Goal: Task Accomplishment & Management: Complete application form

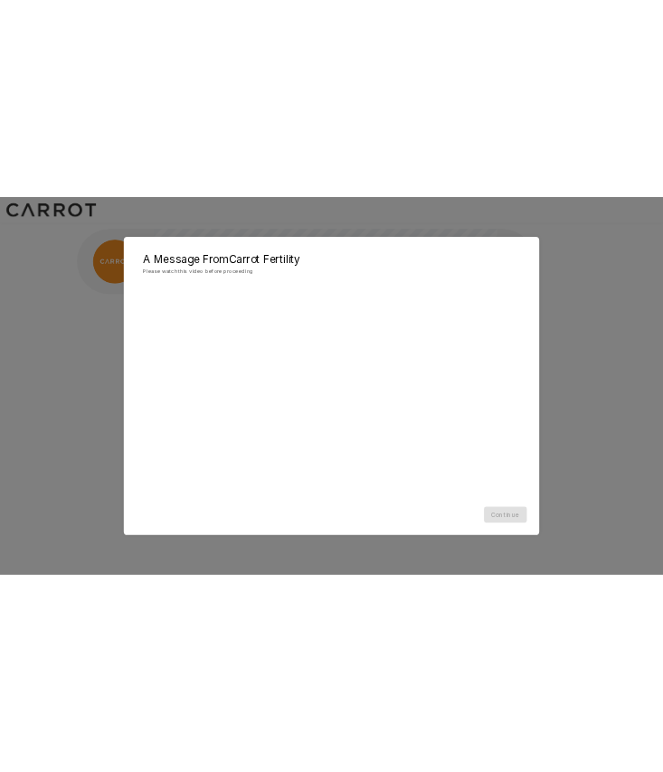
scroll to position [1, 0]
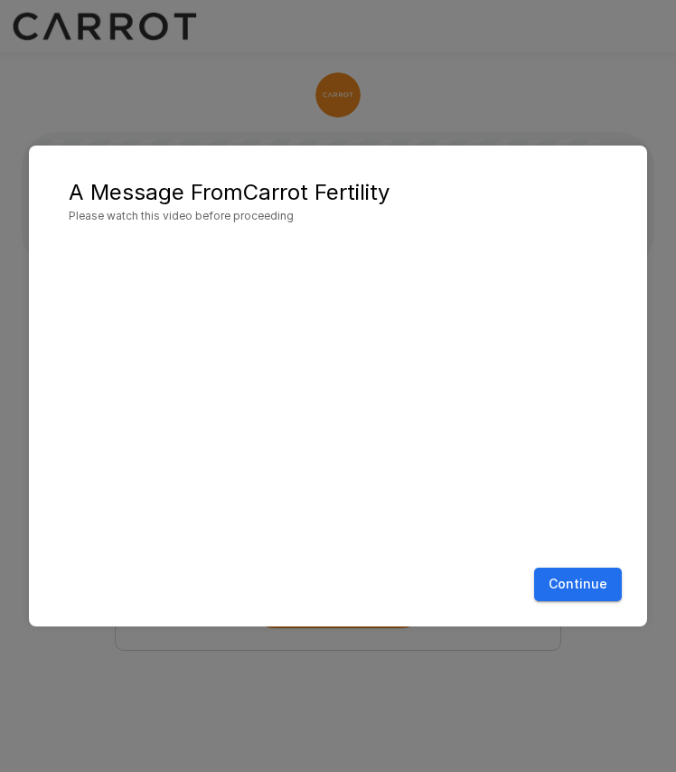
click at [573, 577] on button "Continue" at bounding box center [578, 584] width 88 height 33
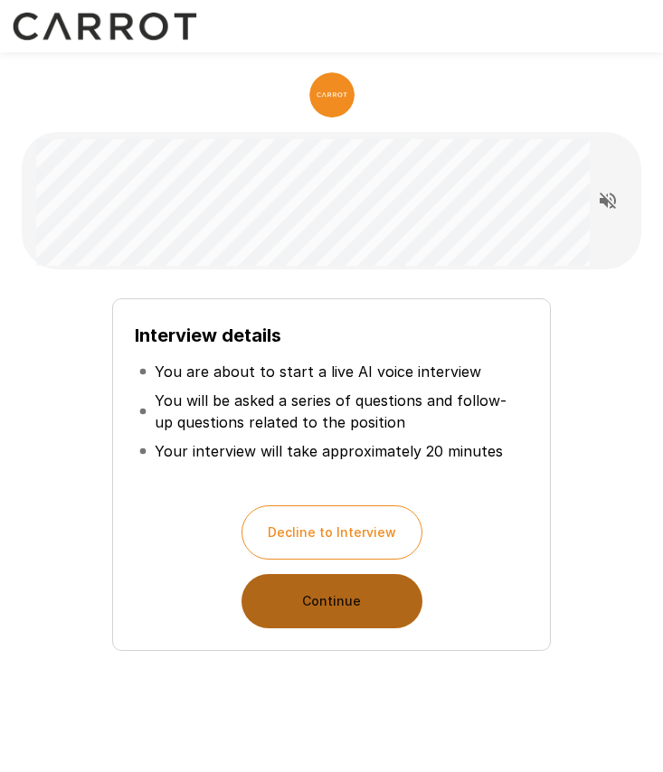
click at [364, 606] on button "Continue" at bounding box center [331, 601] width 181 height 54
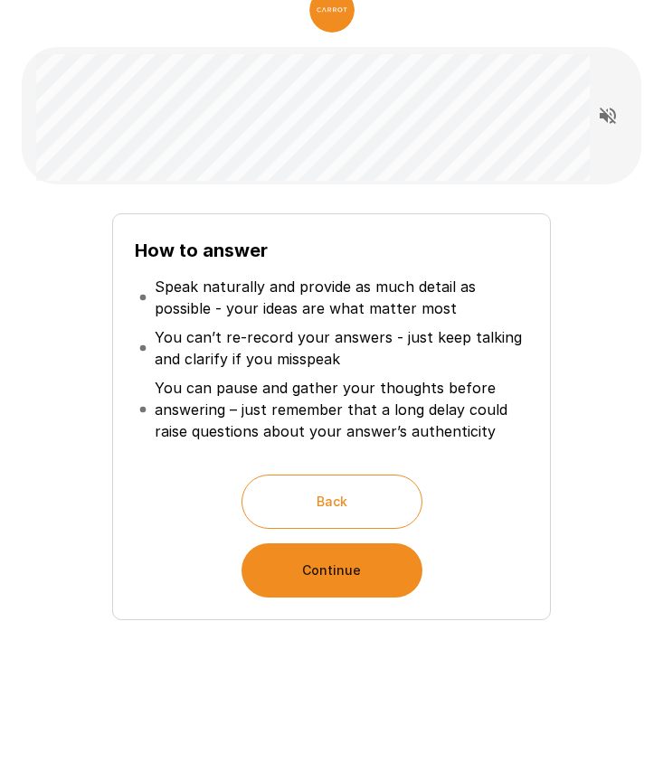
click at [373, 568] on button "Continue" at bounding box center [331, 570] width 181 height 54
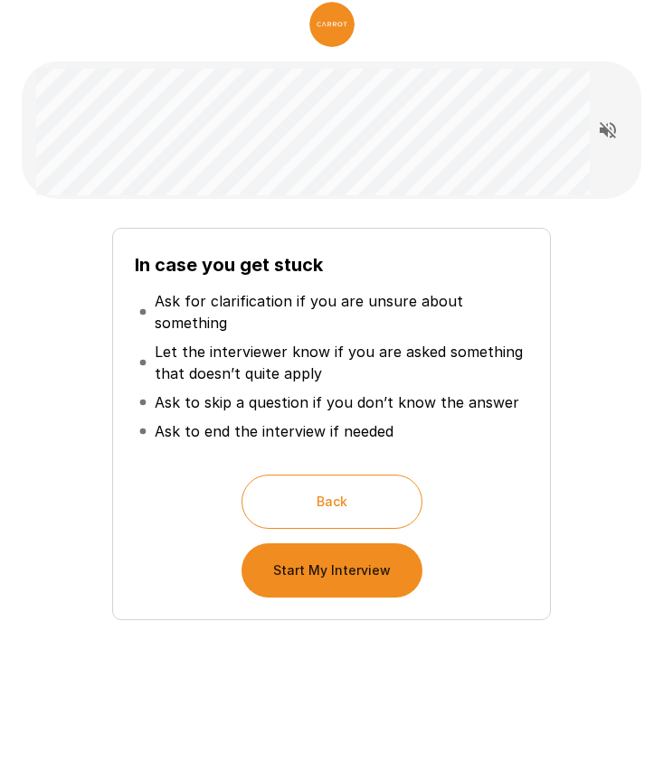
scroll to position [71, 0]
click at [341, 565] on button "Start My Interview" at bounding box center [331, 570] width 181 height 54
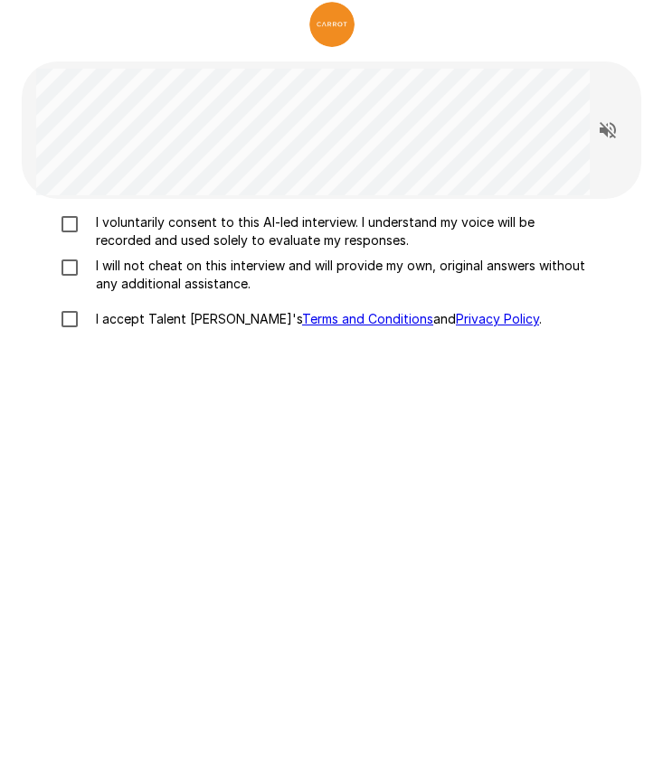
click at [233, 224] on p "I voluntarily consent to this AI-led interview. I understand my voice will be r…" at bounding box center [340, 231] width 502 height 36
click at [198, 270] on p "I will not cheat on this interview and will provide my own, original answers wi…" at bounding box center [340, 275] width 502 height 36
click at [178, 313] on p "I accept Talent Llama's Terms and Conditions and Privacy Policy ." at bounding box center [315, 319] width 453 height 18
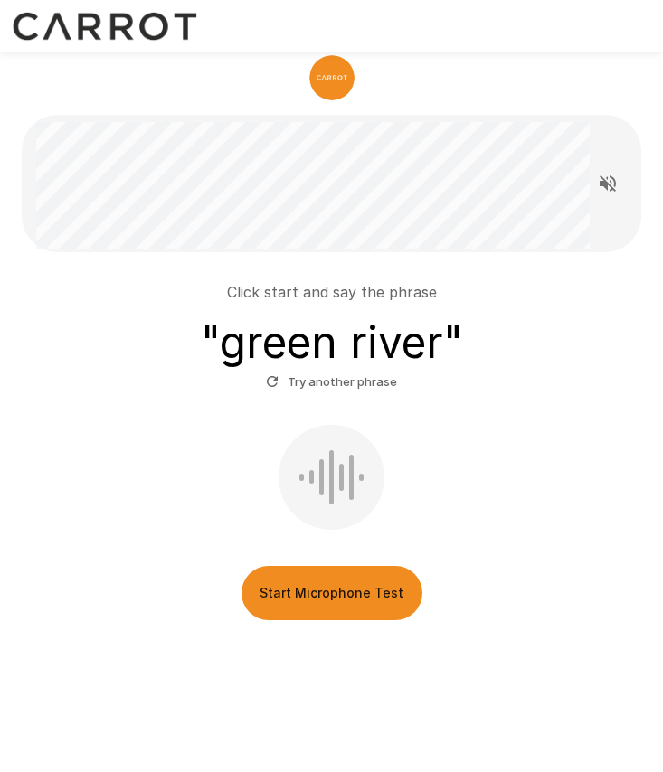
click at [332, 586] on button "Start Microphone Test" at bounding box center [331, 593] width 181 height 54
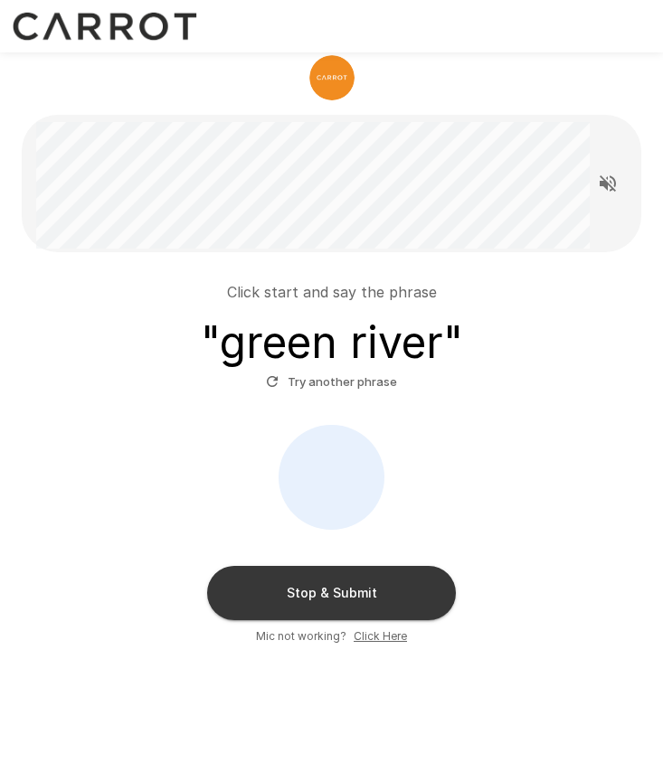
click at [369, 574] on button "Stop & Submit" at bounding box center [331, 593] width 249 height 54
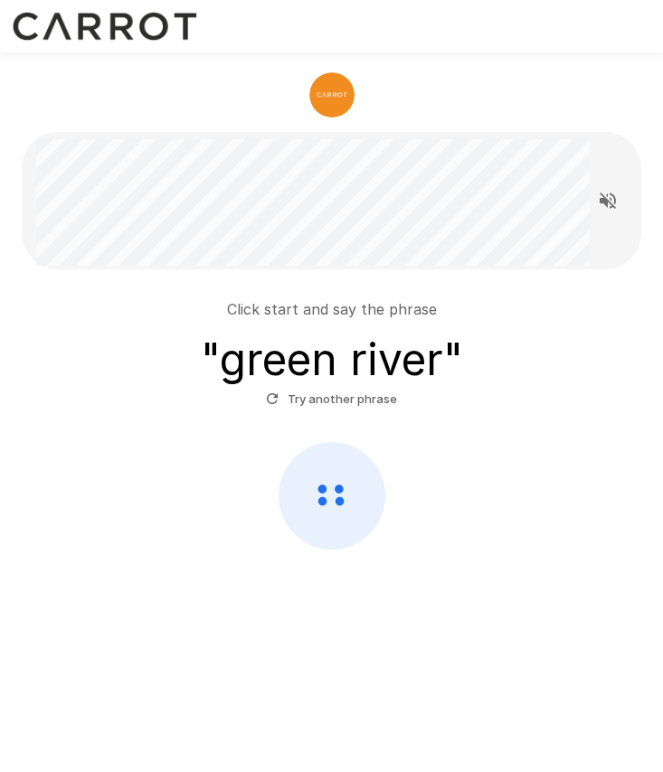
scroll to position [0, 0]
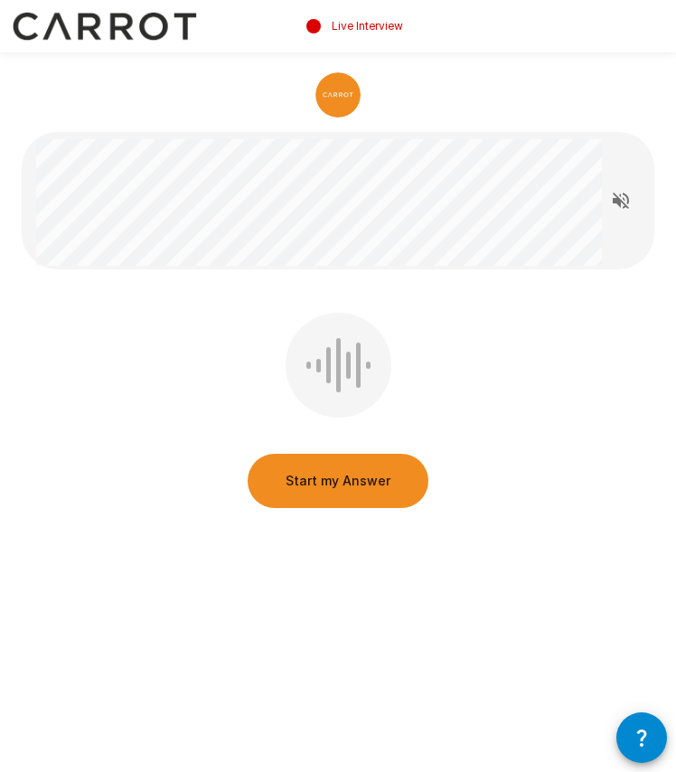
click at [616, 197] on icon "Read questions aloud" at bounding box center [621, 201] width 16 height 16
click at [375, 475] on button "Start my Answer" at bounding box center [338, 481] width 181 height 54
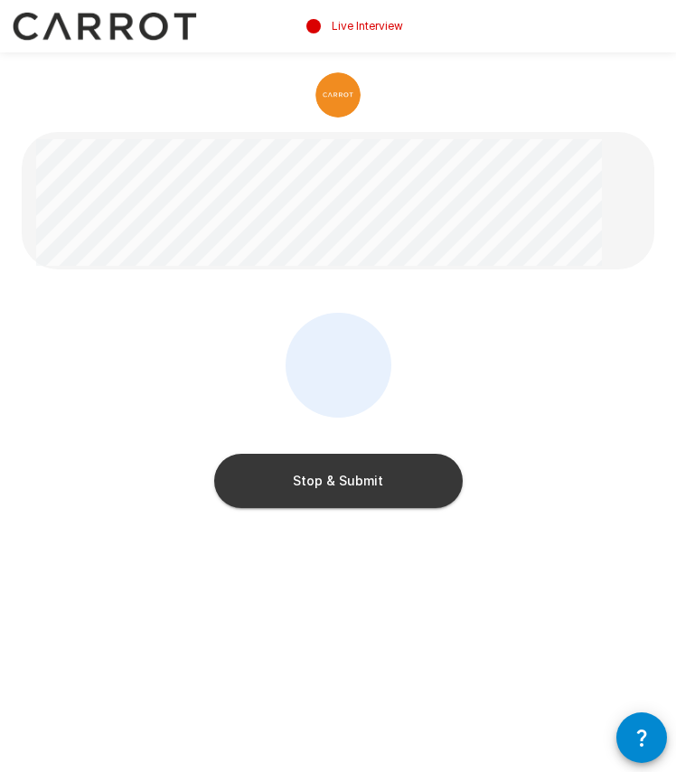
click at [398, 458] on button "Stop & Submit" at bounding box center [338, 481] width 249 height 54
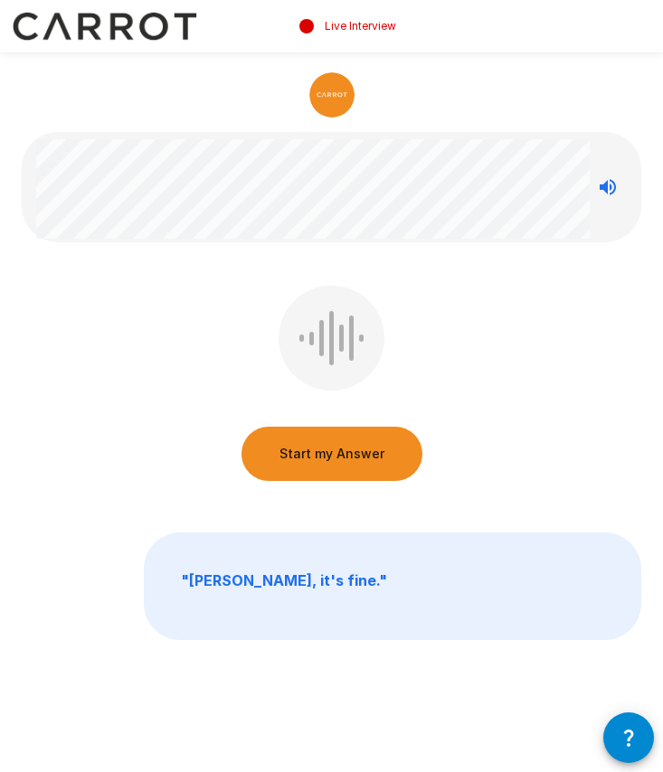
click at [337, 452] on button "Start my Answer" at bounding box center [331, 454] width 181 height 54
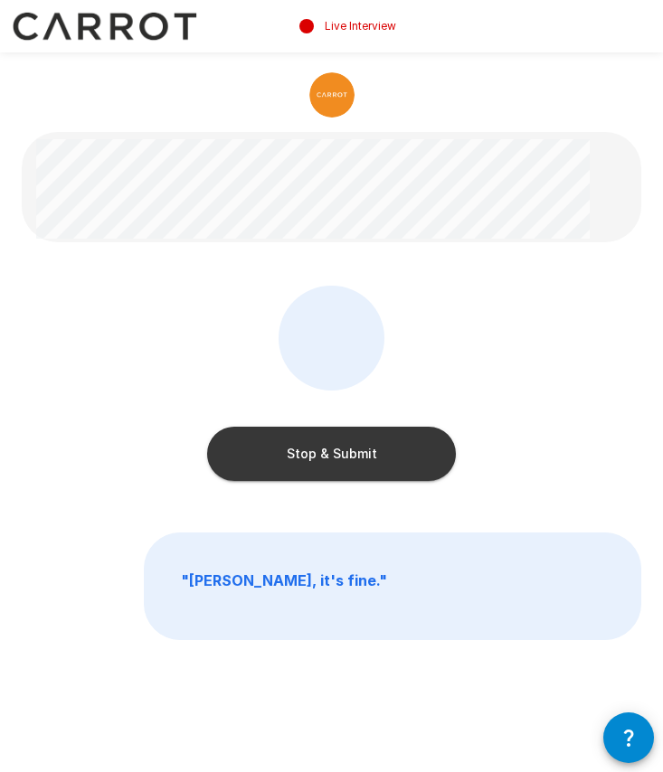
click at [408, 447] on button "Stop & Submit" at bounding box center [331, 454] width 249 height 54
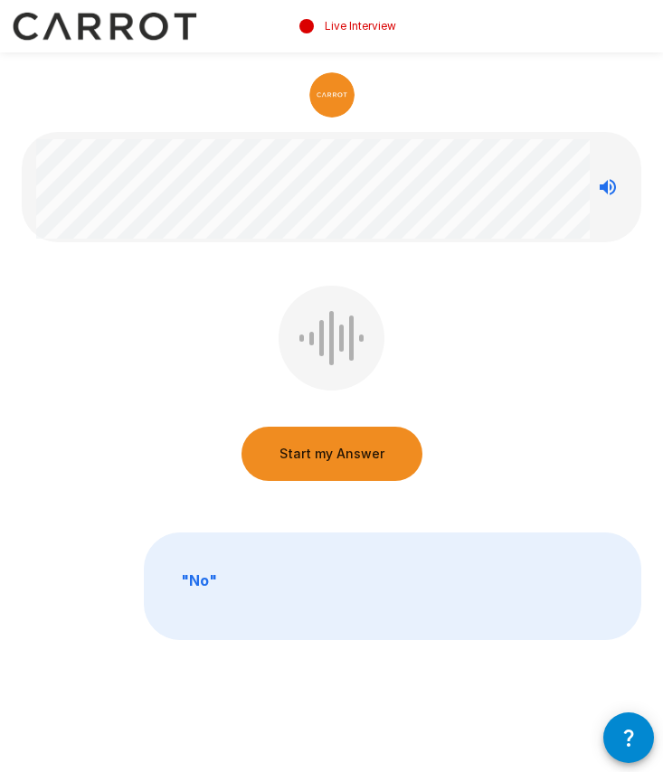
click at [341, 448] on button "Start my Answer" at bounding box center [331, 454] width 181 height 54
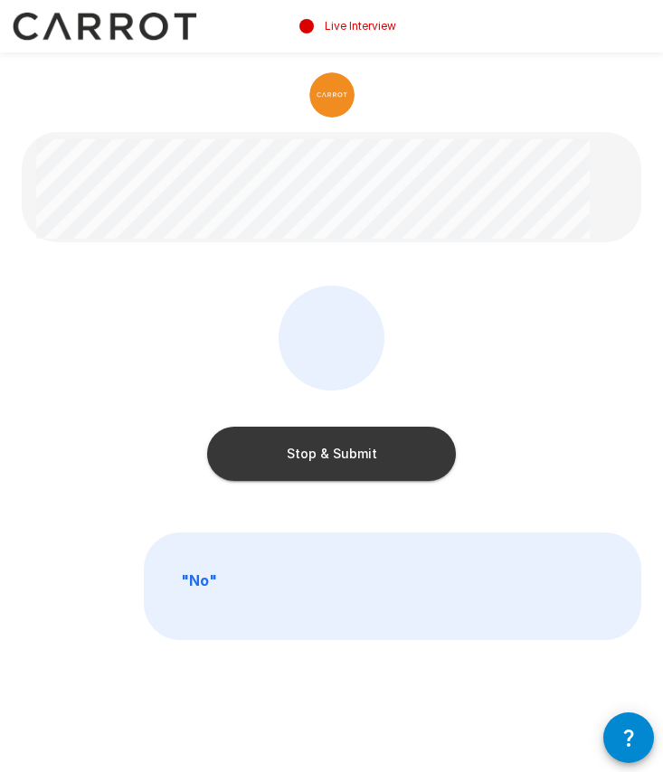
click at [343, 448] on button "Stop & Submit" at bounding box center [331, 454] width 249 height 54
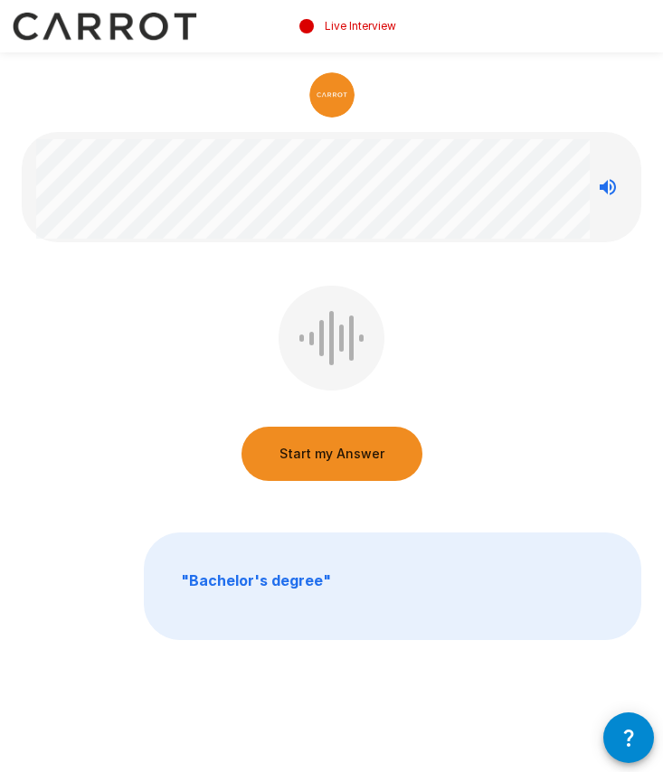
click at [345, 445] on button "Start my Answer" at bounding box center [331, 454] width 181 height 54
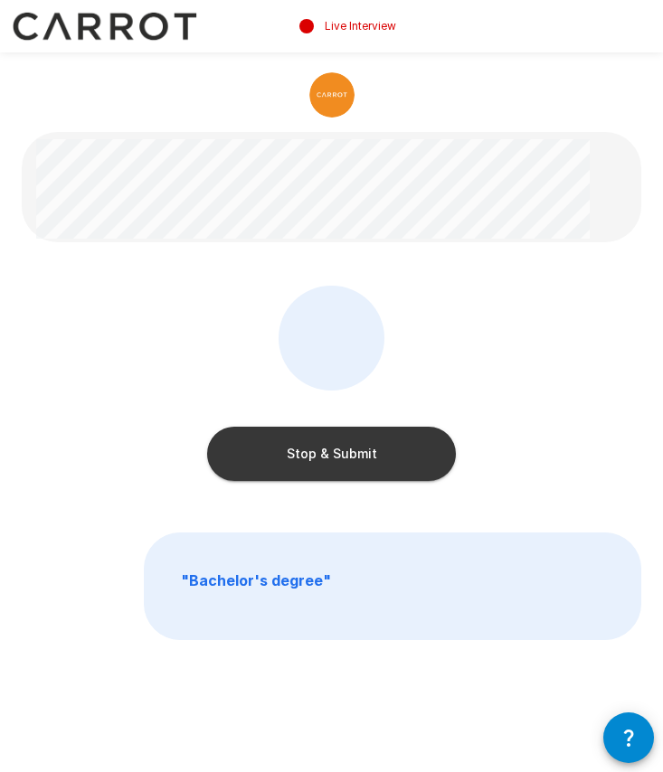
click at [385, 435] on button "Stop & Submit" at bounding box center [331, 454] width 249 height 54
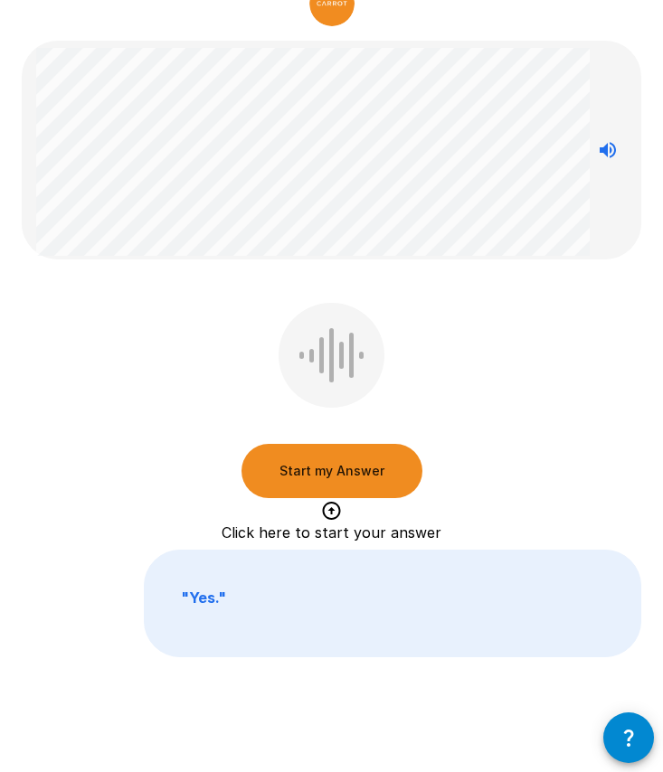
scroll to position [90, 0]
click at [365, 455] on button "Start my Answer" at bounding box center [331, 472] width 181 height 54
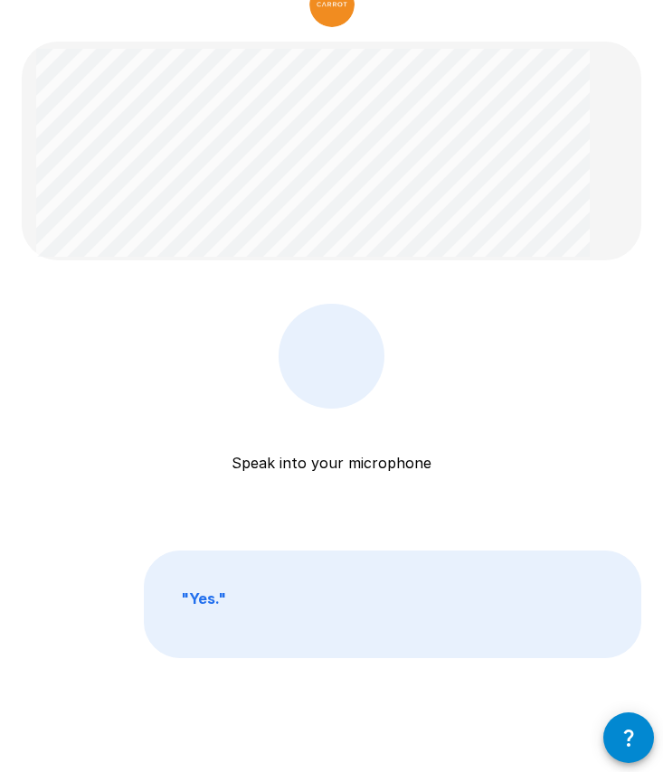
scroll to position [121, 0]
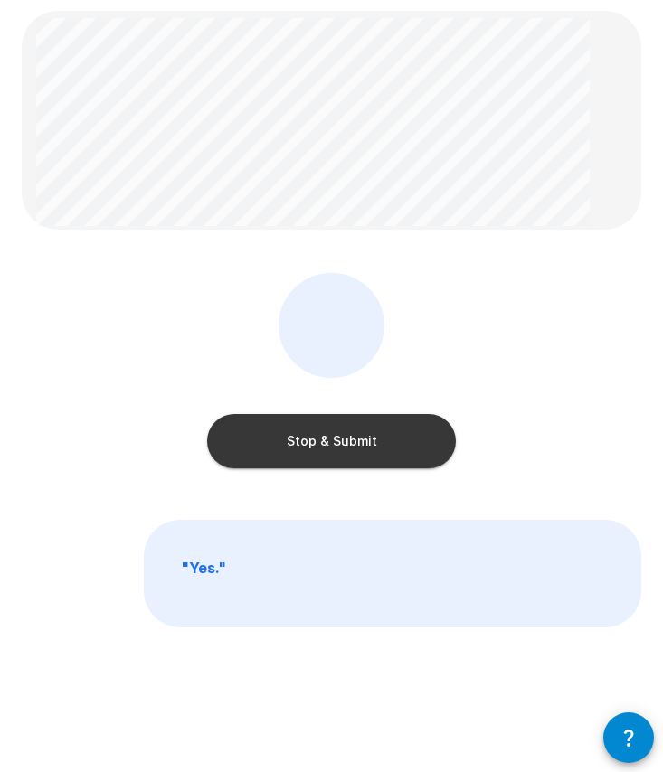
click at [370, 438] on button "Stop & Submit" at bounding box center [331, 441] width 249 height 54
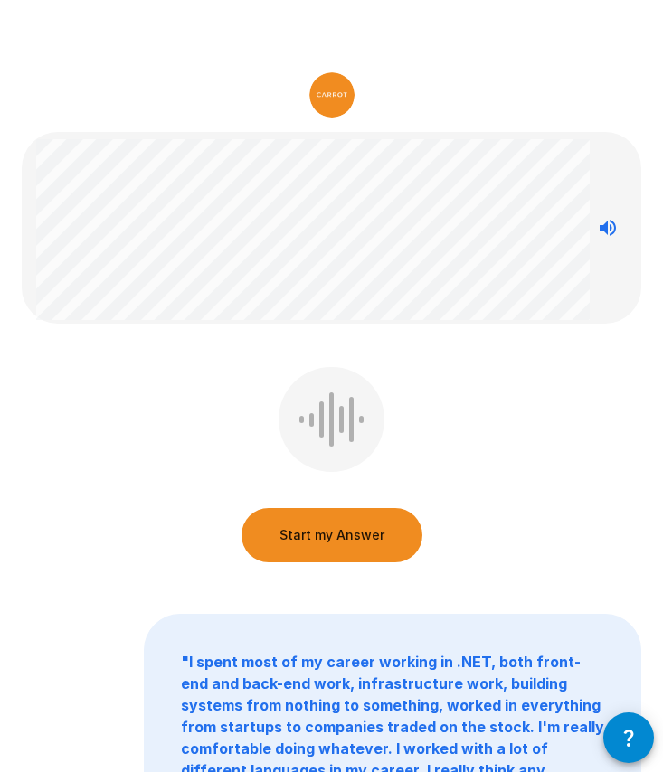
scroll to position [76, 0]
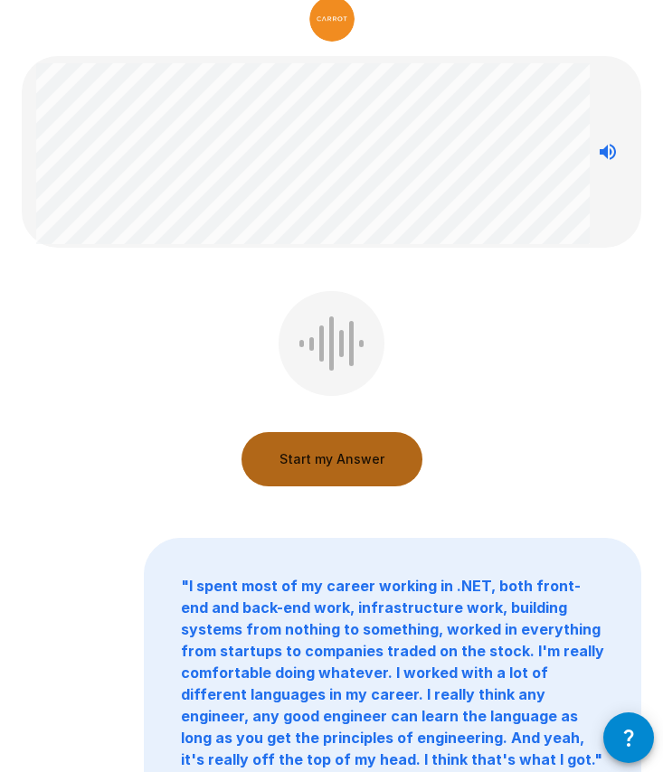
click at [350, 455] on button "Start my Answer" at bounding box center [331, 459] width 181 height 54
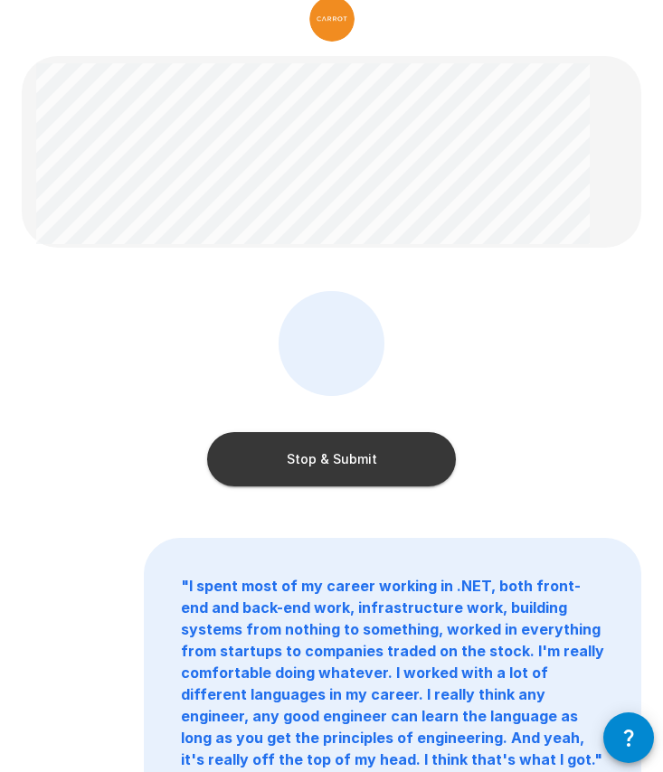
click at [361, 466] on button "Stop & Submit" at bounding box center [331, 459] width 249 height 54
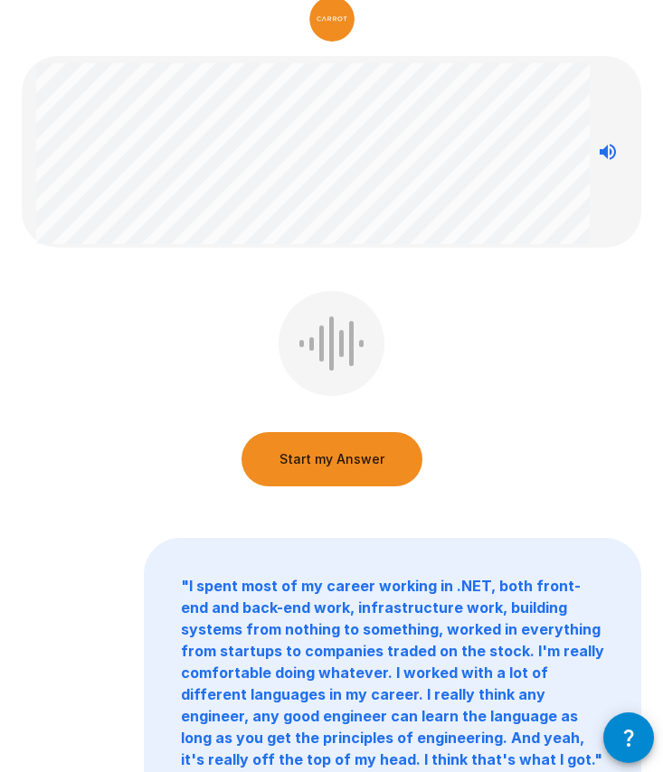
scroll to position [0, 0]
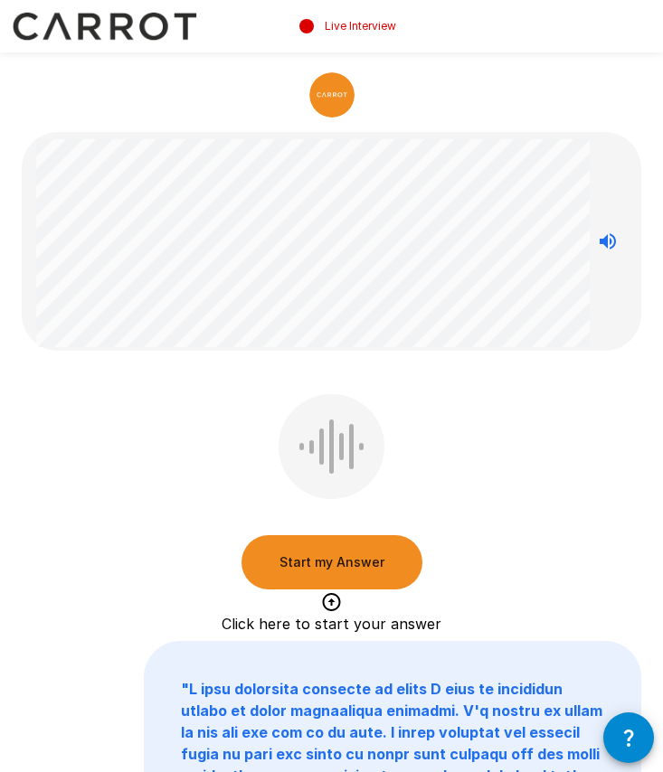
click at [358, 562] on button "Start my Answer" at bounding box center [331, 562] width 181 height 54
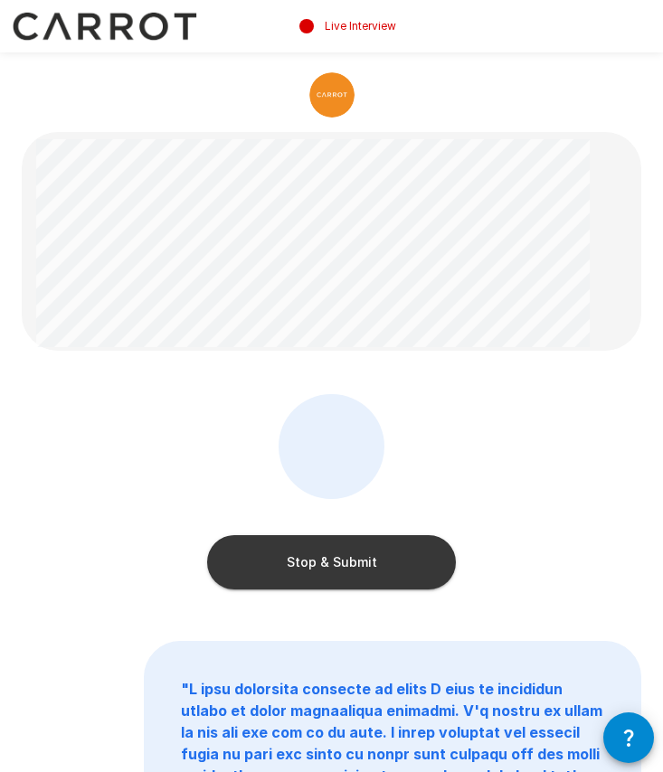
click at [378, 560] on button "Stop & Submit" at bounding box center [331, 562] width 249 height 54
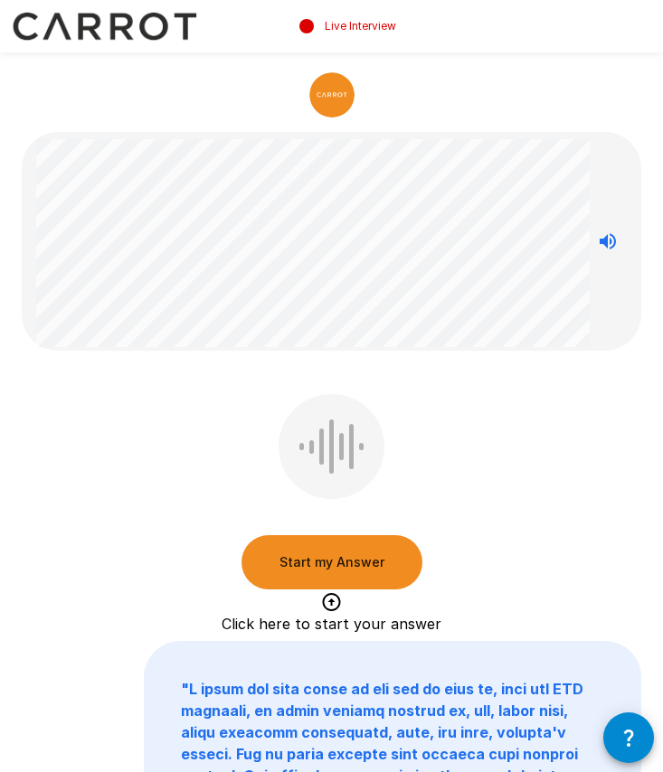
click at [344, 557] on button "Start my Answer" at bounding box center [331, 562] width 181 height 54
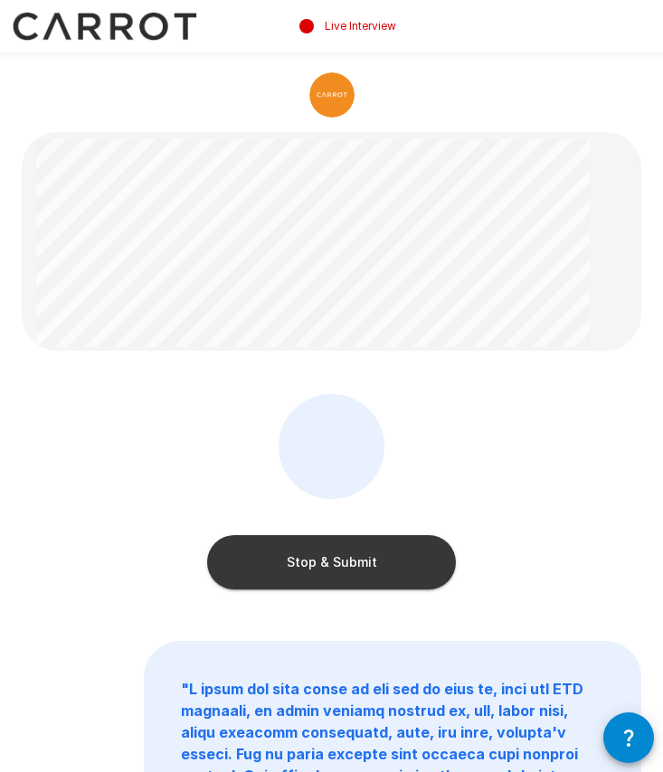
click at [354, 564] on button "Stop & Submit" at bounding box center [331, 562] width 249 height 54
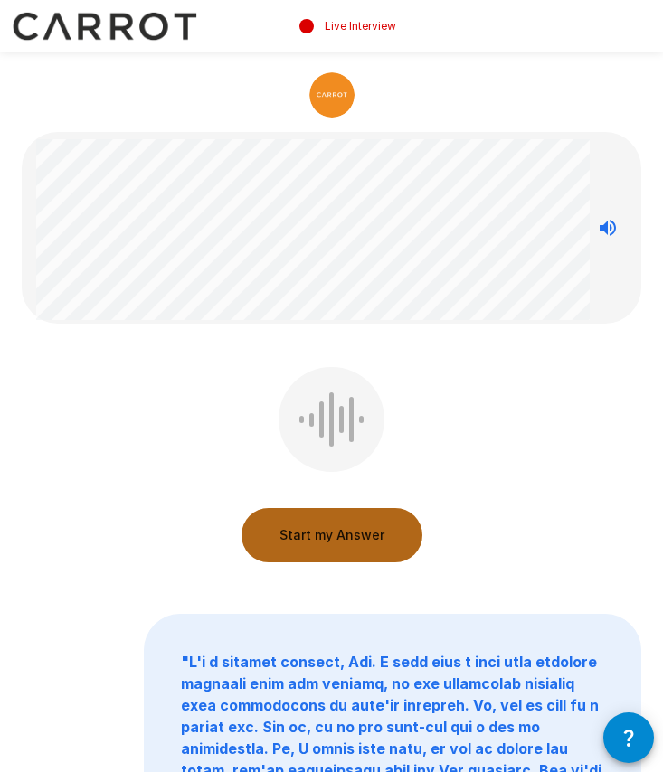
click at [346, 526] on button "Start my Answer" at bounding box center [331, 535] width 181 height 54
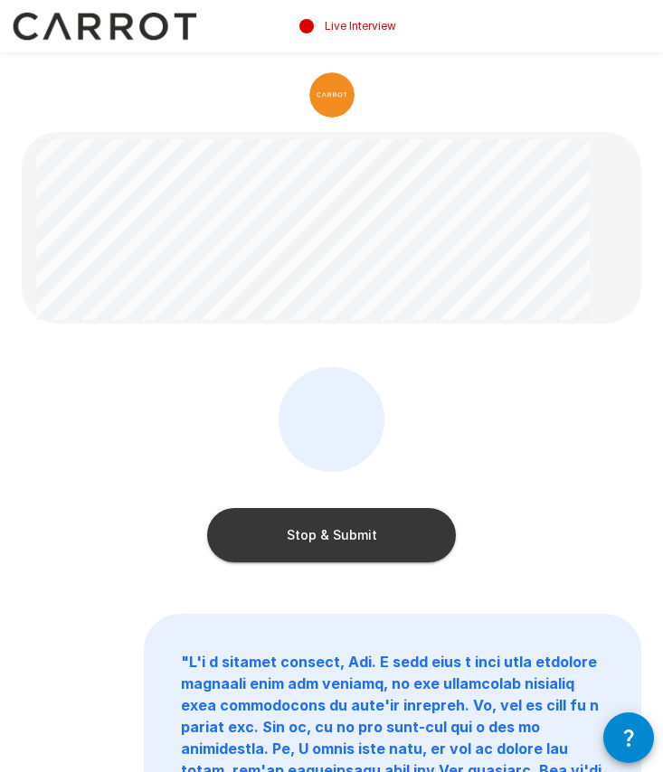
click at [372, 531] on button "Stop & Submit" at bounding box center [331, 535] width 249 height 54
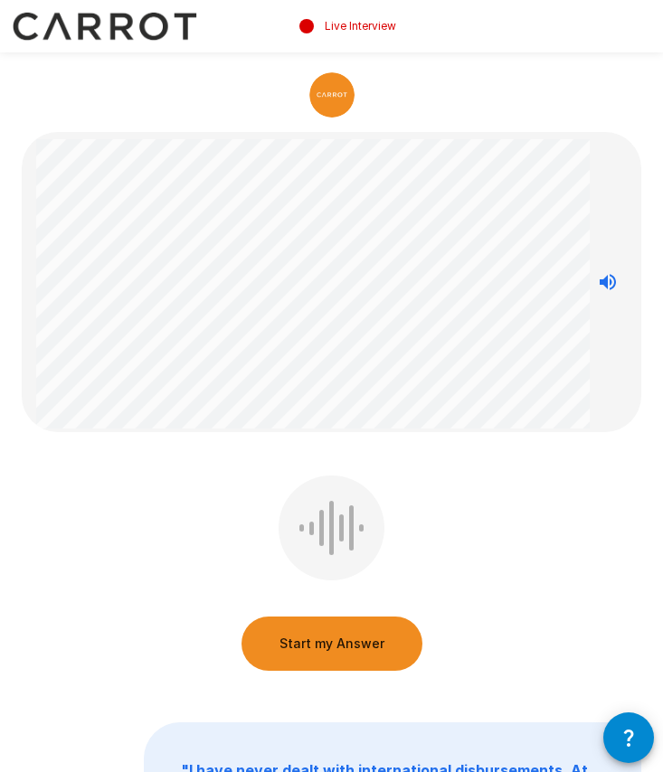
click at [605, 279] on icon "Stop reading questions aloud" at bounding box center [607, 282] width 16 height 16
click at [615, 271] on icon "Read questions aloud" at bounding box center [608, 282] width 22 height 22
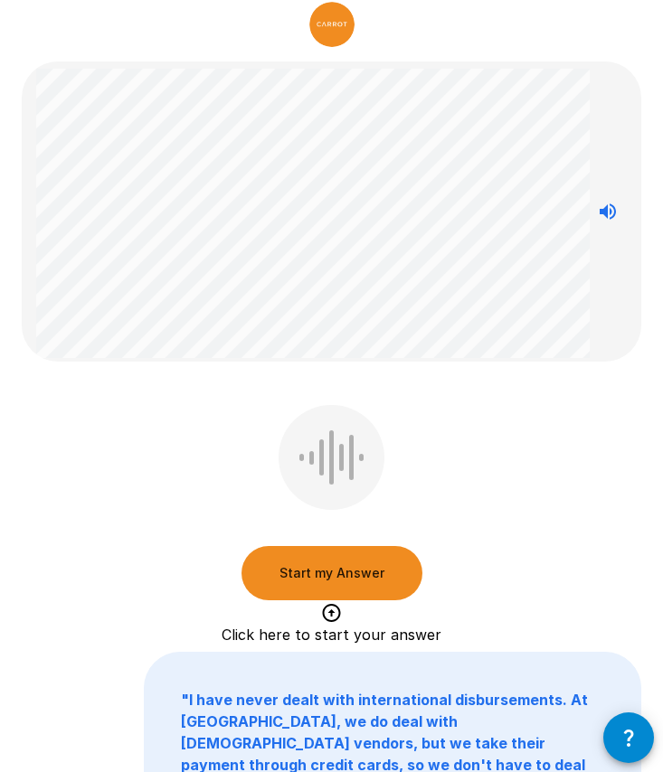
scroll to position [70, 0]
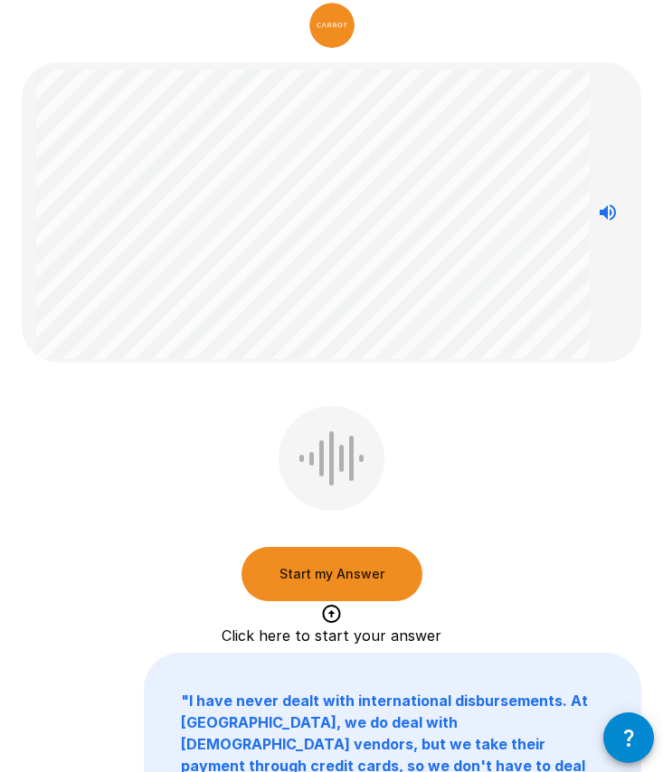
click at [368, 564] on button "Start my Answer" at bounding box center [331, 574] width 181 height 54
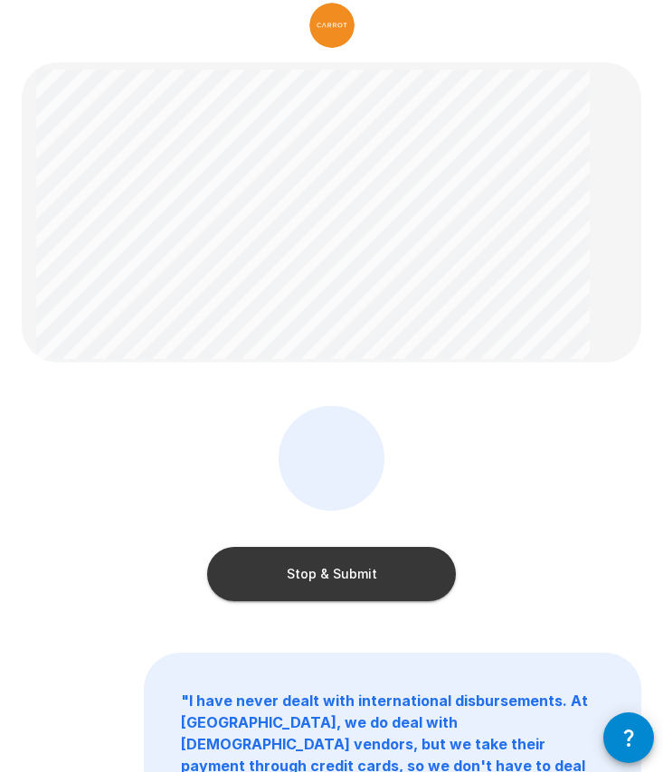
click at [374, 573] on button "Stop & Submit" at bounding box center [331, 574] width 249 height 54
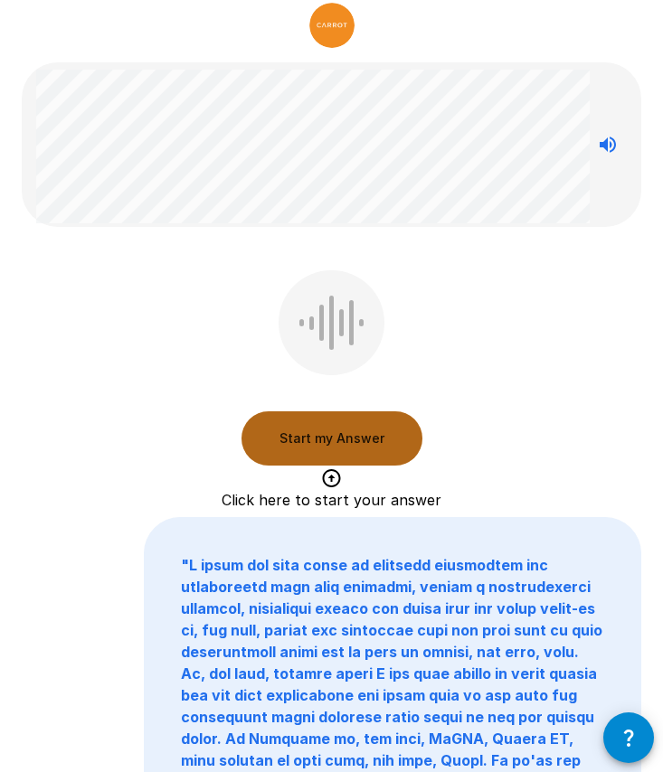
click at [361, 435] on button "Start my Answer" at bounding box center [331, 438] width 181 height 54
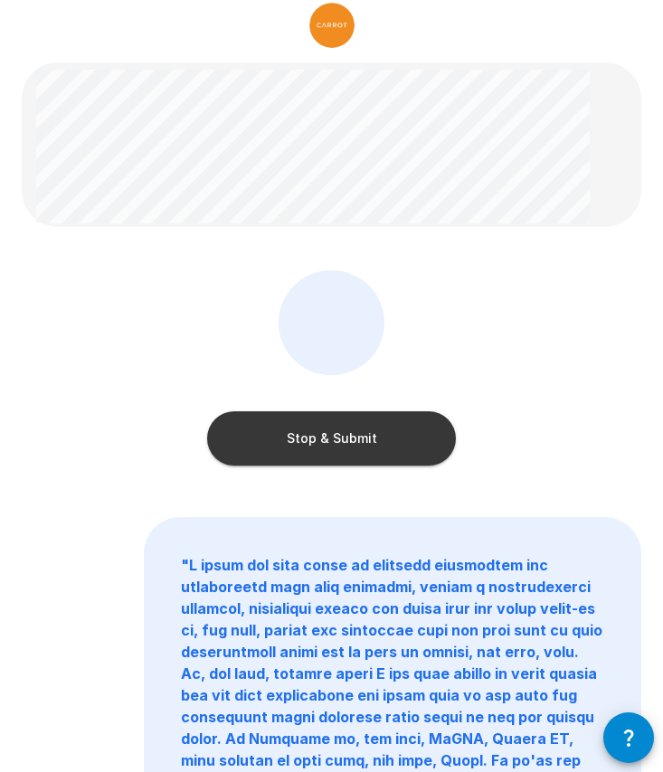
click at [353, 440] on button "Stop & Submit" at bounding box center [331, 438] width 249 height 54
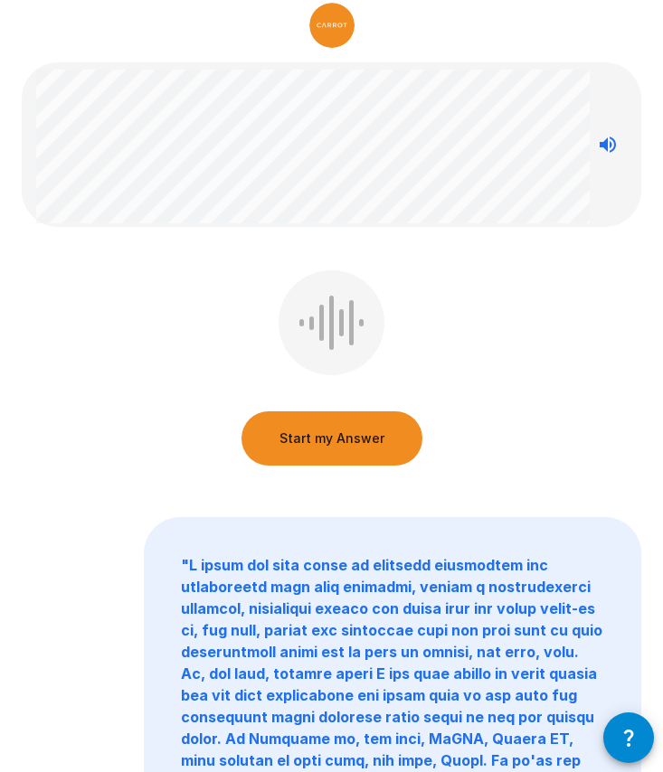
scroll to position [0, 0]
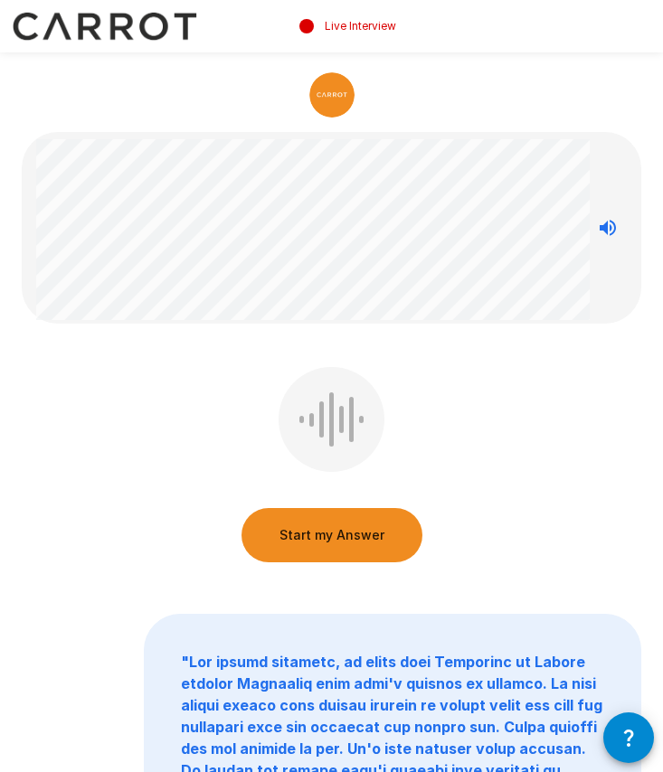
click at [365, 532] on button "Start my Answer" at bounding box center [331, 535] width 181 height 54
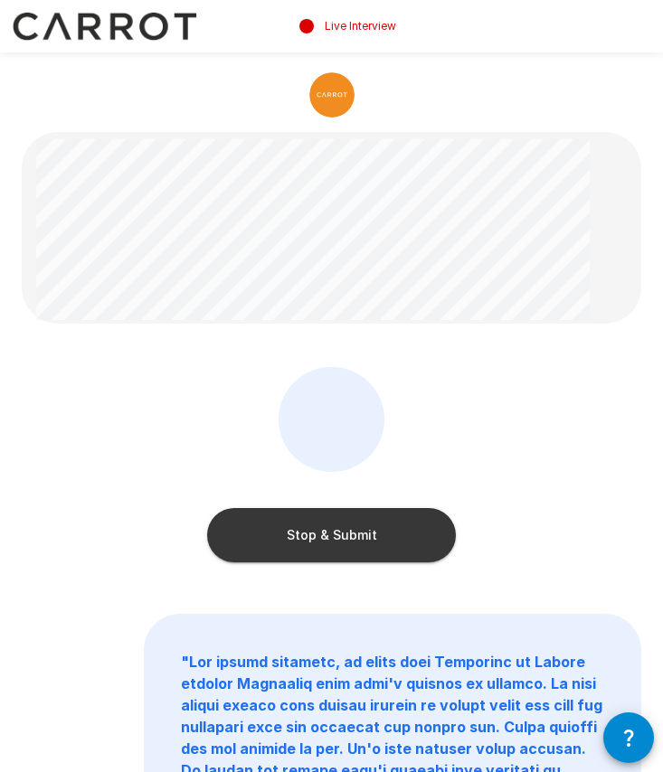
click at [368, 535] on button "Stop & Submit" at bounding box center [331, 535] width 249 height 54
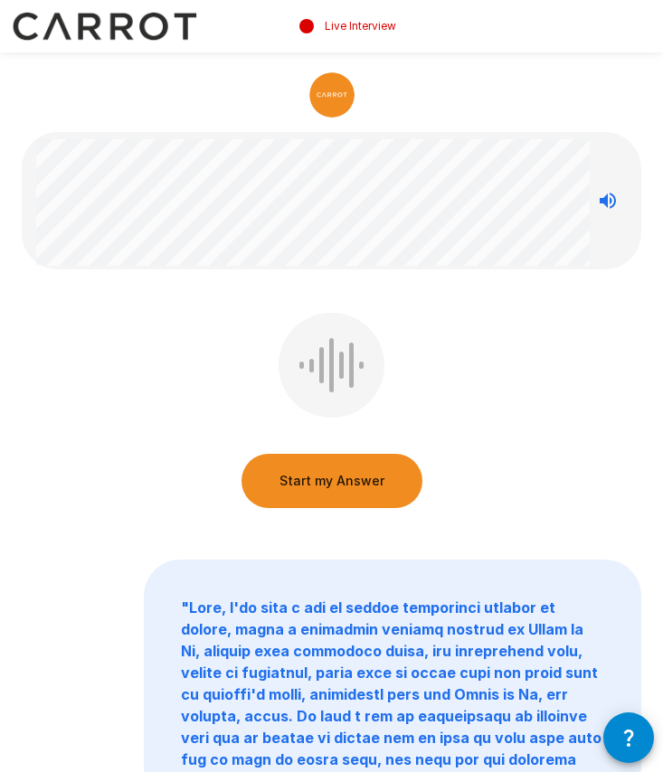
click at [384, 489] on button "Start my Answer" at bounding box center [331, 481] width 181 height 54
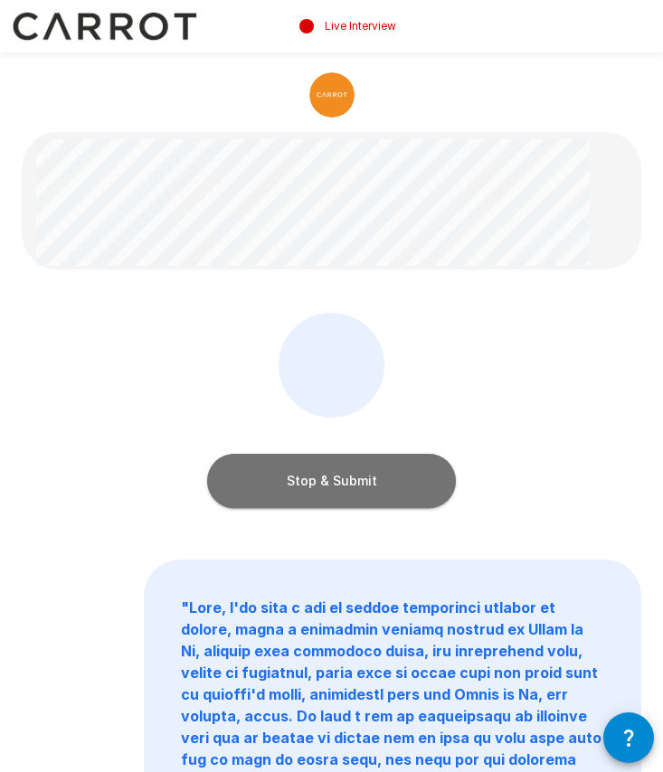
click at [373, 484] on button "Stop & Submit" at bounding box center [331, 481] width 249 height 54
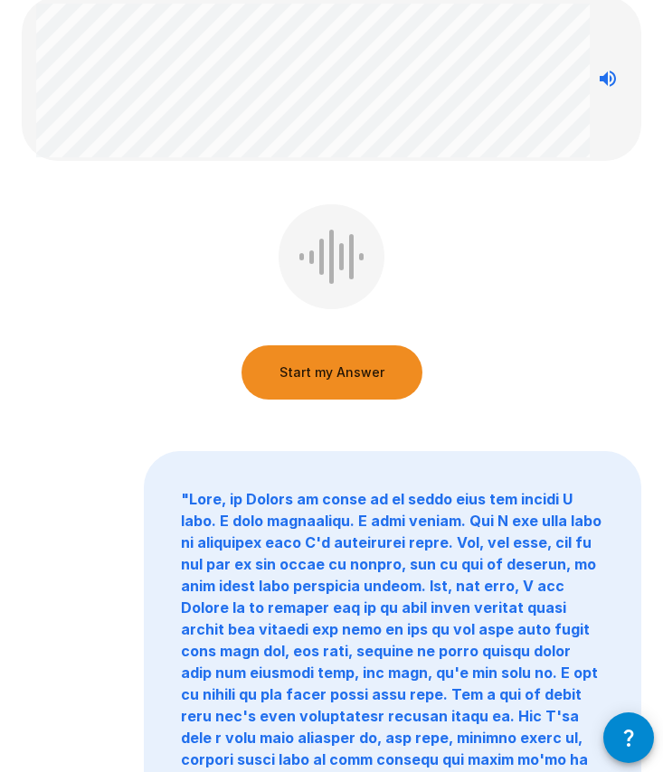
scroll to position [63, 0]
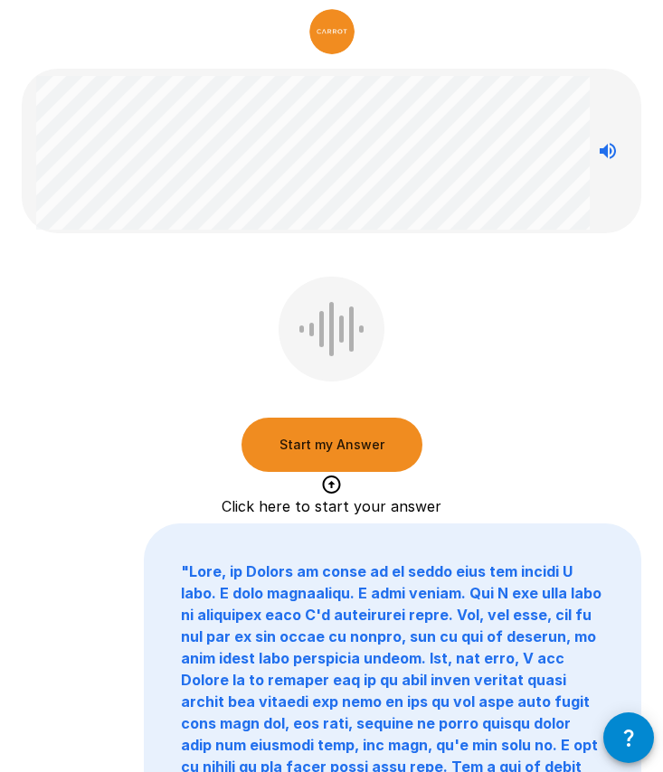
click at [360, 427] on button "Start my Answer" at bounding box center [331, 445] width 181 height 54
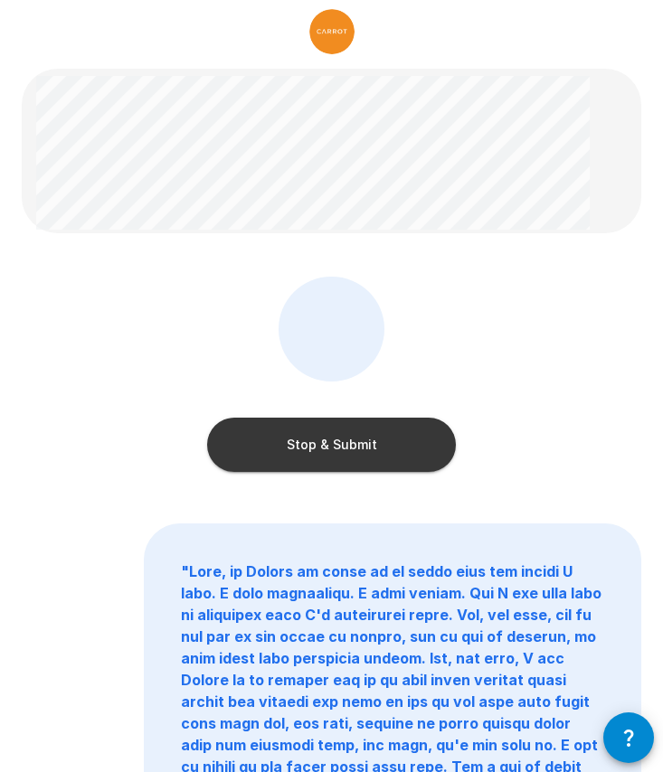
click at [393, 463] on button "Stop & Submit" at bounding box center [331, 445] width 249 height 54
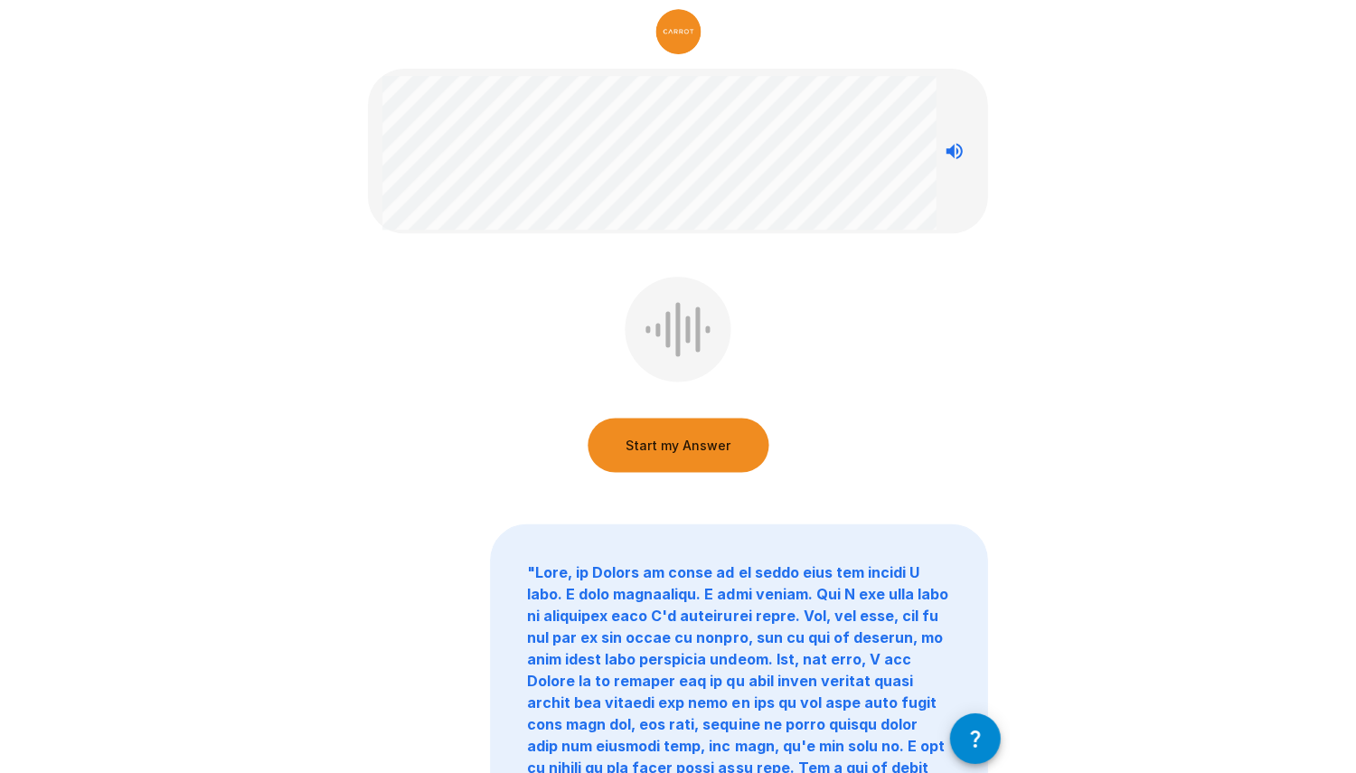
scroll to position [0, 0]
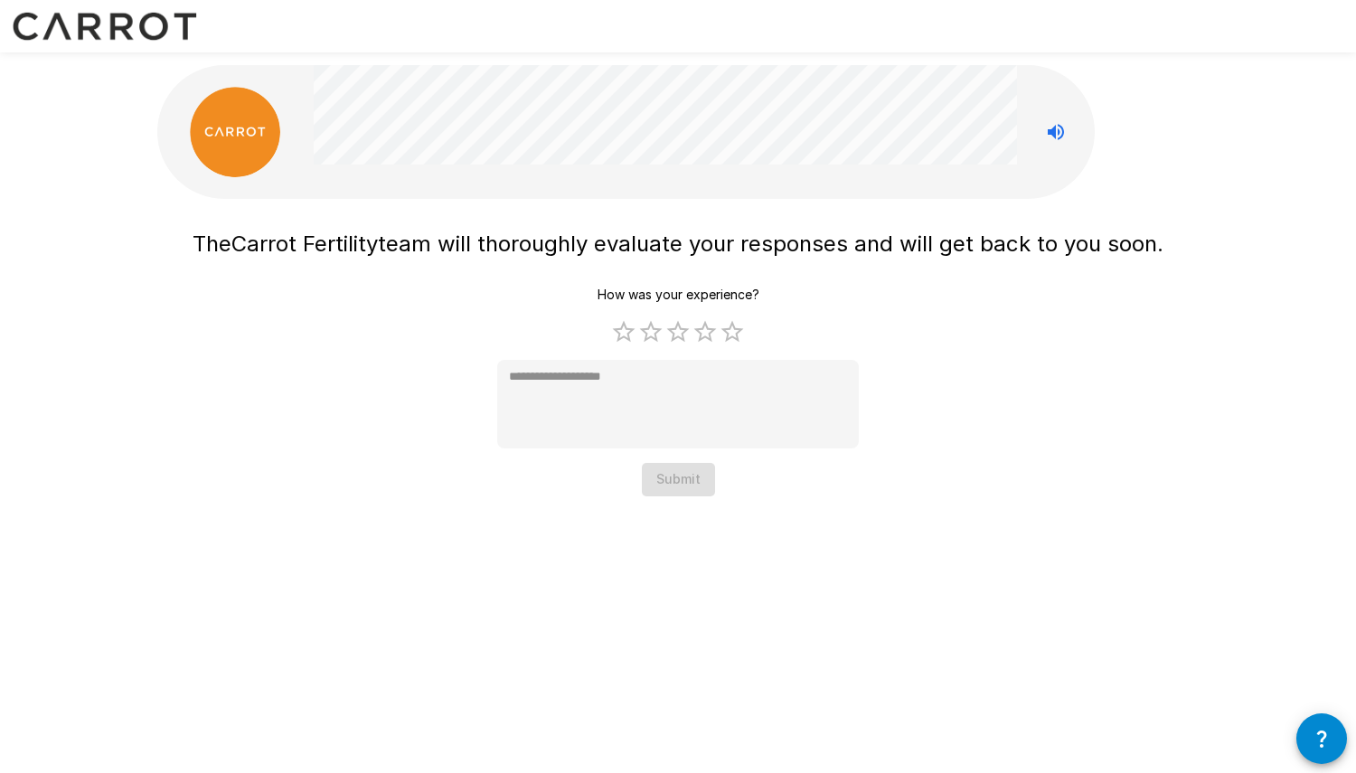
type textarea "*"
